Goal: Find specific page/section: Find specific page/section

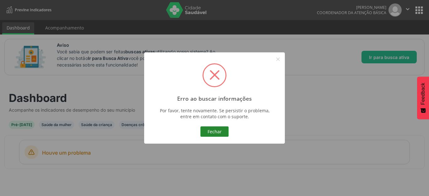
click at [218, 129] on button "Fechar" at bounding box center [214, 132] width 28 height 11
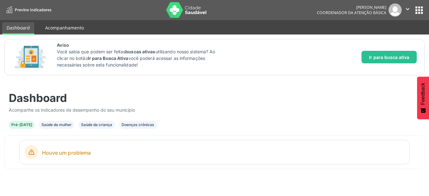
click at [51, 24] on link "Acompanhamento" at bounding box center [64, 27] width 47 height 11
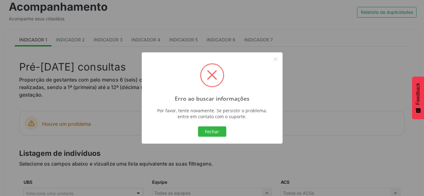
scroll to position [126, 0]
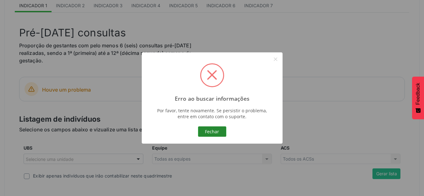
click at [212, 128] on button "Fechar" at bounding box center [212, 132] width 28 height 11
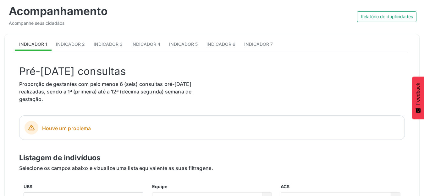
scroll to position [0, 0]
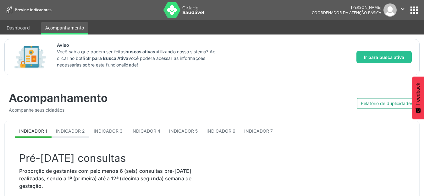
click at [65, 135] on link "Indicador 2" at bounding box center [70, 132] width 38 height 12
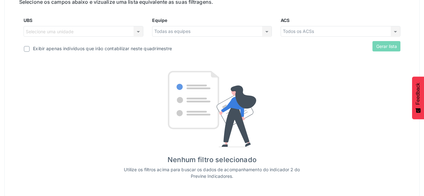
scroll to position [246, 0]
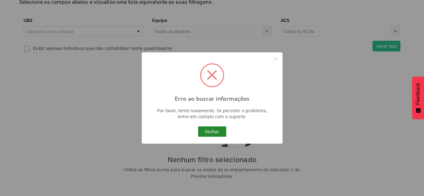
click at [210, 135] on button "Fechar" at bounding box center [212, 132] width 28 height 11
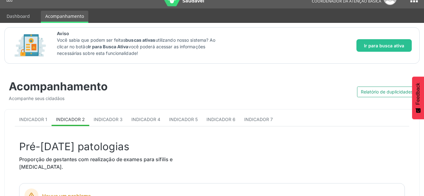
scroll to position [0, 0]
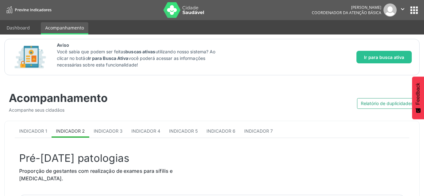
click at [187, 15] on img at bounding box center [183, 10] width 41 height 16
